Goal: Task Accomplishment & Management: Manage account settings

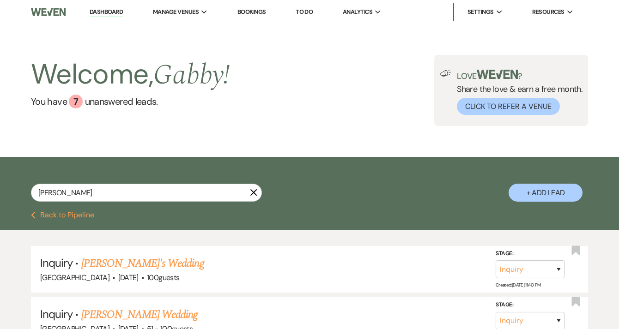
select select "4"
select select "8"
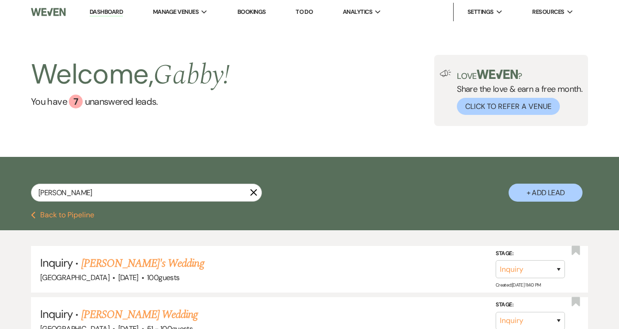
select select "8"
click at [116, 19] on li "Dashboard" at bounding box center [106, 12] width 42 height 18
click at [118, 9] on link "Dashboard" at bounding box center [106, 12] width 33 height 9
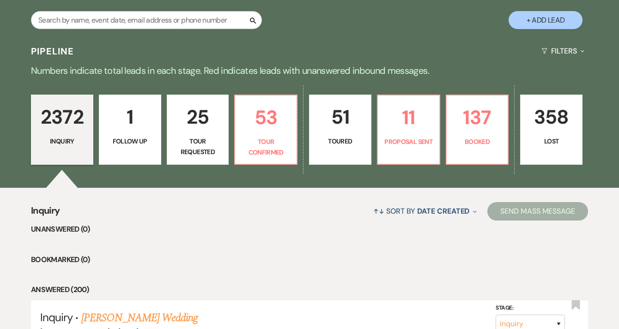
scroll to position [176, 0]
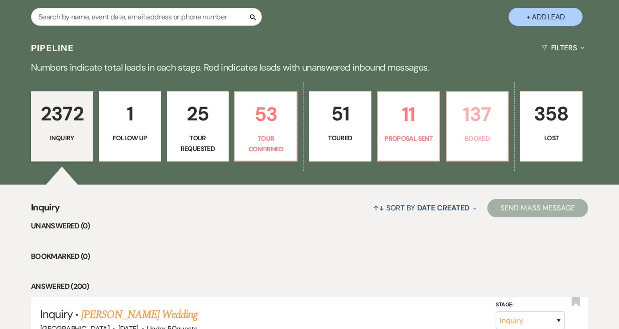
click at [473, 137] on p "Booked" at bounding box center [477, 138] width 50 height 10
select select "7"
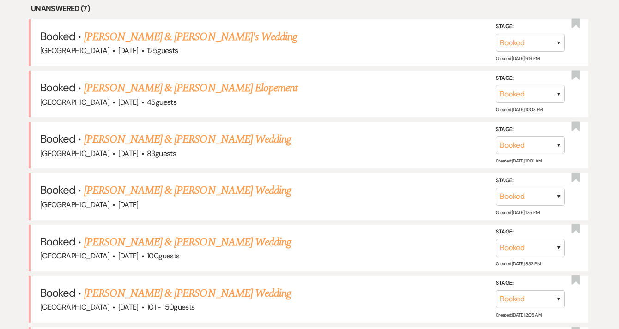
scroll to position [400, 0]
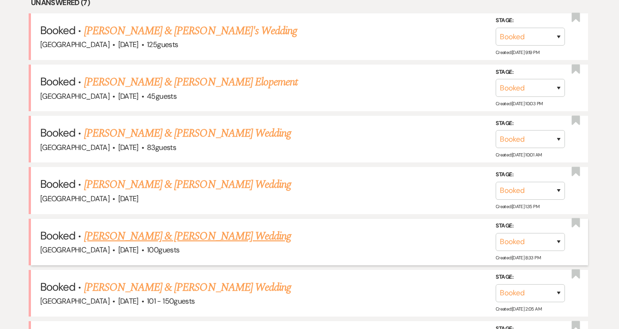
click at [219, 236] on link "[PERSON_NAME] & [PERSON_NAME] Wedding" at bounding box center [187, 236] width 207 height 17
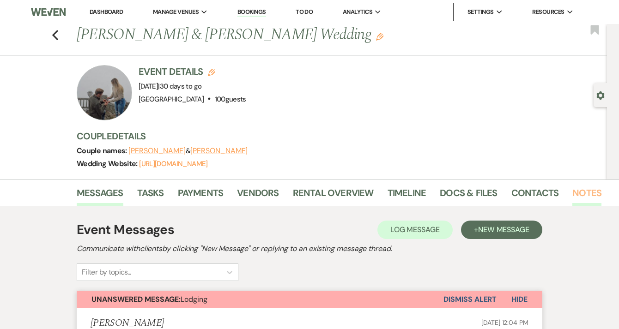
click at [575, 195] on link "Notes" at bounding box center [586, 196] width 29 height 20
